Goal: Find specific page/section: Find specific page/section

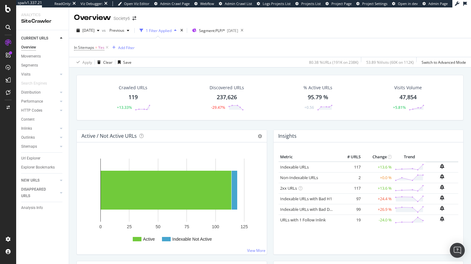
click at [7, 26] on icon at bounding box center [8, 27] width 5 height 5
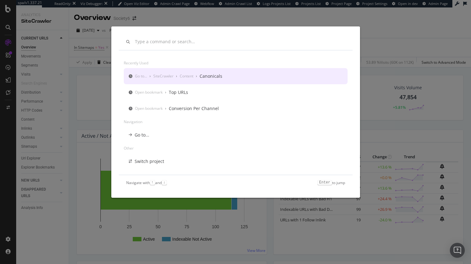
click at [7, 26] on div "Recently used Go to... › SiteCrawler › Content › Canonicals Open bookmark › Top…" at bounding box center [235, 132] width 471 height 264
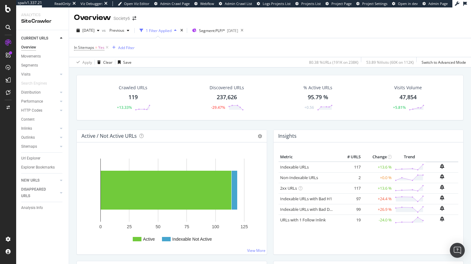
click at [172, 30] on div "1 Filter Applied" at bounding box center [159, 30] width 26 height 5
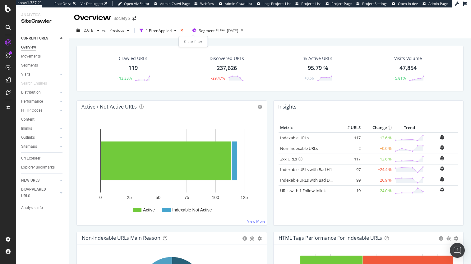
click at [183, 30] on icon "times" at bounding box center [181, 31] width 3 height 4
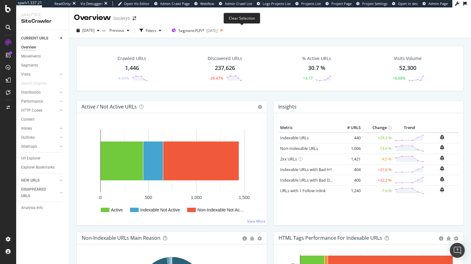
click at [225, 30] on icon at bounding box center [222, 30] width 8 height 9
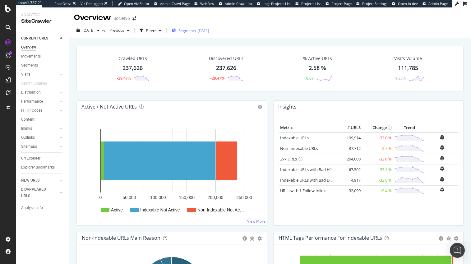
click at [196, 30] on span "Segments" at bounding box center [187, 30] width 17 height 5
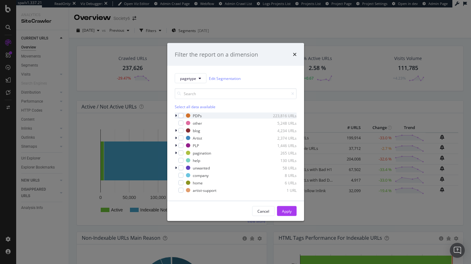
click at [175, 115] on icon "modal" at bounding box center [176, 116] width 2 height 4
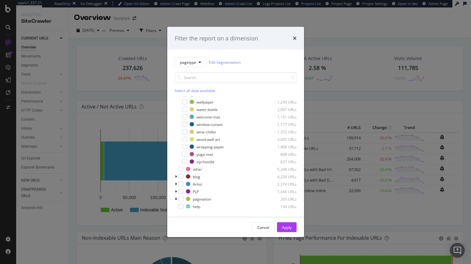
scroll to position [624, 0]
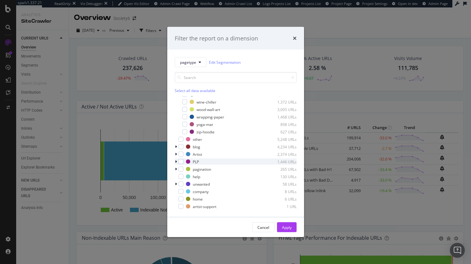
click at [176, 161] on icon "modal" at bounding box center [176, 162] width 2 height 4
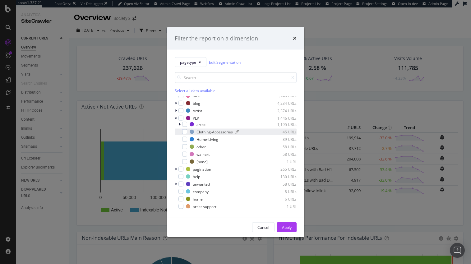
scroll to position [667, 0]
click at [176, 169] on icon "modal" at bounding box center [176, 170] width 2 height 4
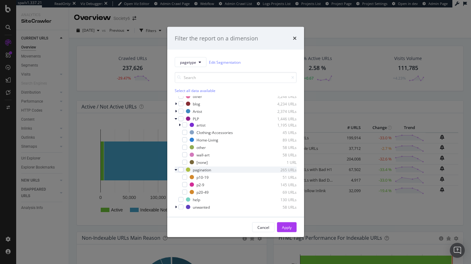
click at [176, 169] on icon "modal" at bounding box center [176, 170] width 2 height 4
click at [175, 118] on icon "modal" at bounding box center [176, 119] width 2 height 4
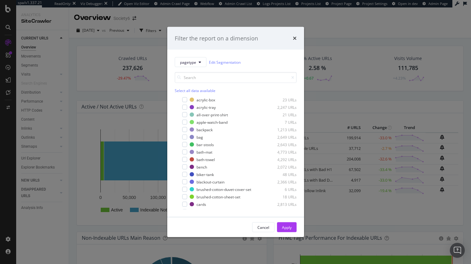
scroll to position [0, 0]
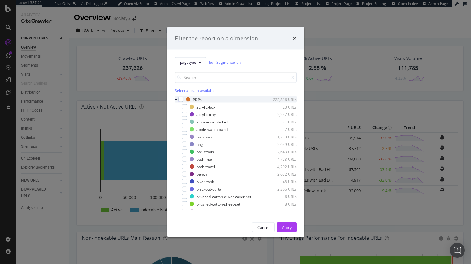
click at [175, 99] on icon "modal" at bounding box center [176, 100] width 2 height 4
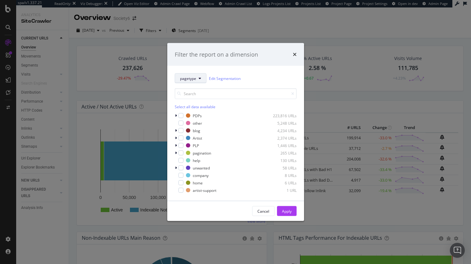
click at [189, 79] on span "pagetype" at bounding box center [188, 78] width 16 height 5
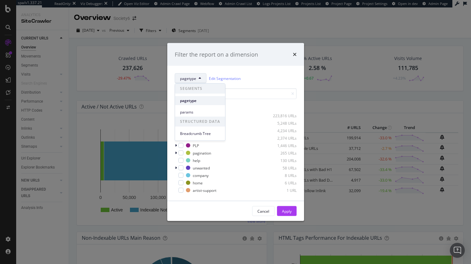
click at [188, 100] on span "pagetype" at bounding box center [200, 101] width 40 height 6
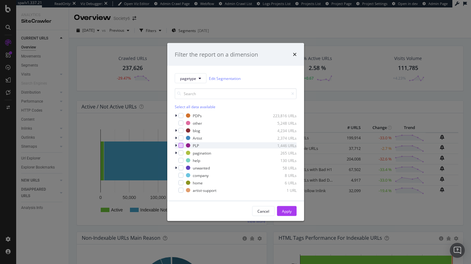
click at [181, 145] on div "modal" at bounding box center [181, 145] width 5 height 5
click at [288, 211] on div "Apply" at bounding box center [287, 210] width 10 height 5
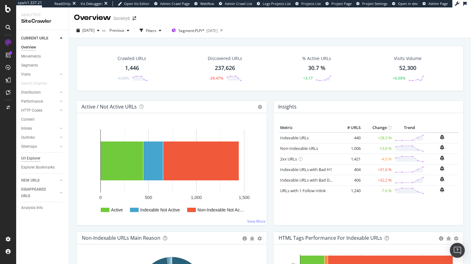
click at [33, 158] on div "Url Explorer" at bounding box center [30, 158] width 19 height 7
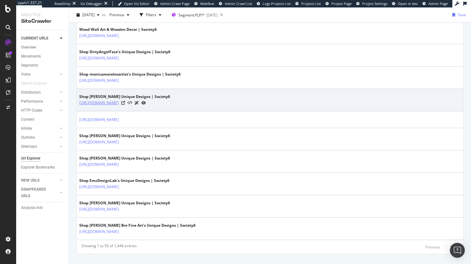
scroll to position [996, 0]
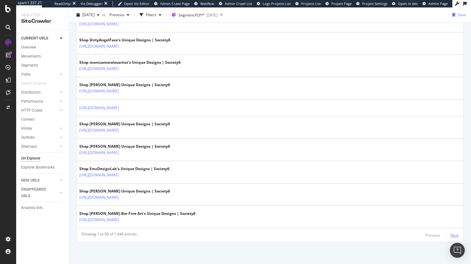
click at [456, 236] on div "Next" at bounding box center [455, 235] width 8 height 5
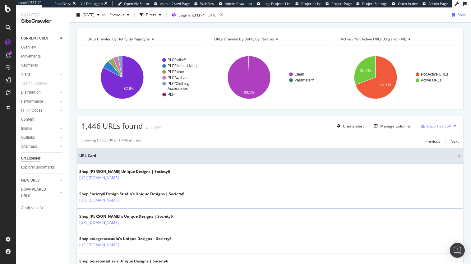
scroll to position [0, 0]
